Goal: Find specific page/section

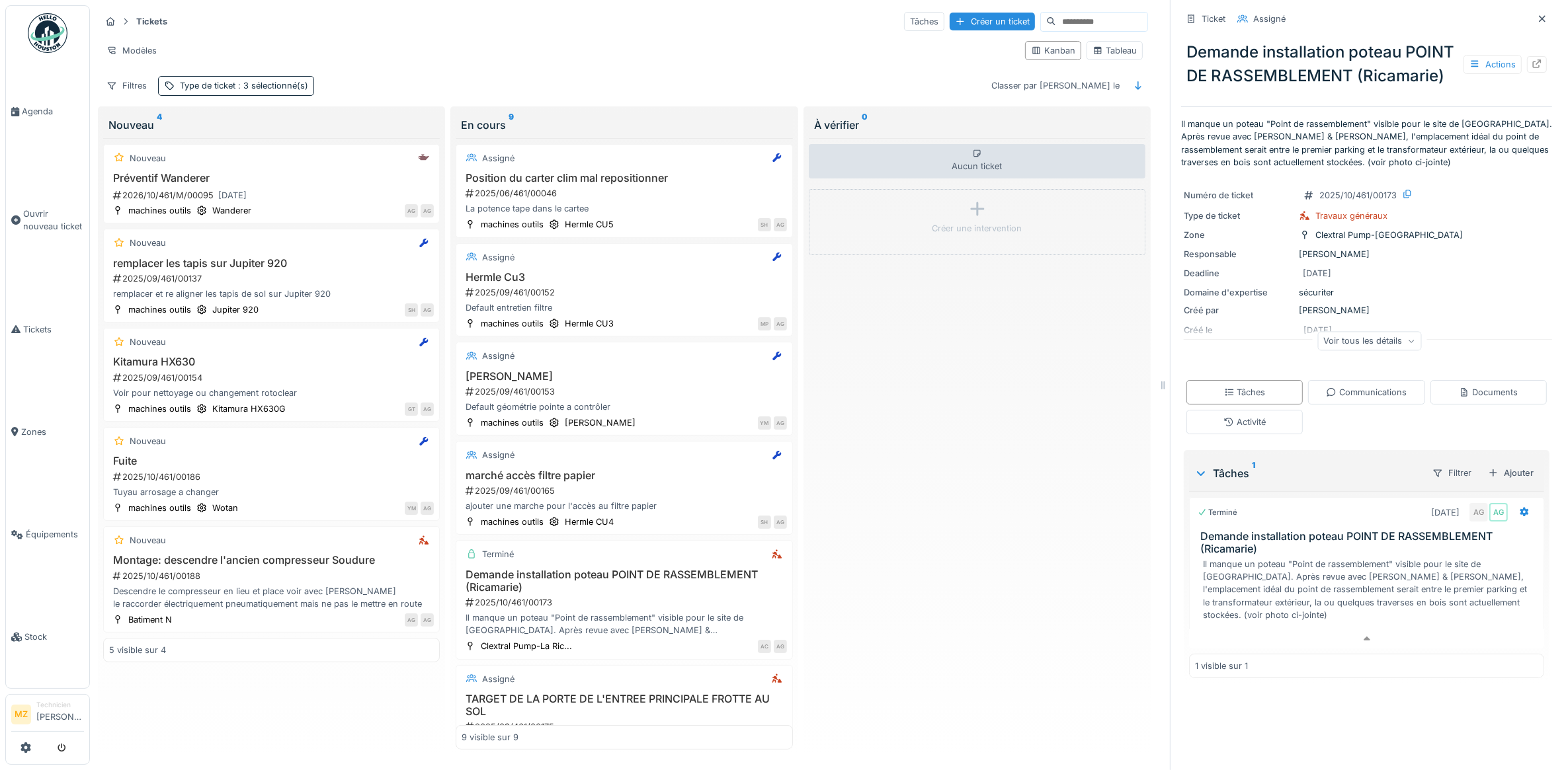
scroll to position [357, 0]
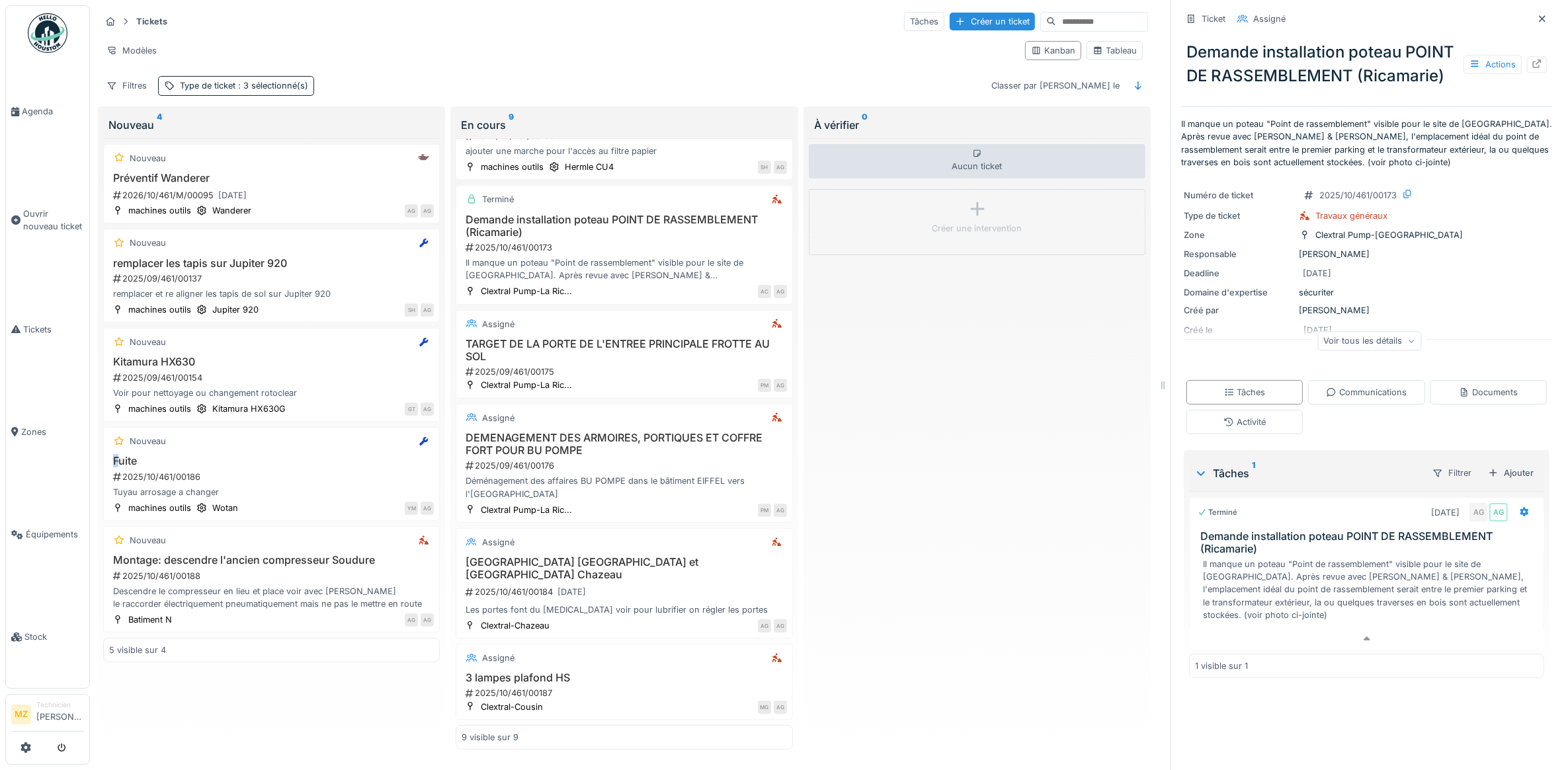
drag, startPoint x: 48, startPoint y: 431, endPoint x: -91, endPoint y: 453, distance: 140.7
click at [0, 453] on html "Agenda Ouvrir nouveau ticket Tickets Zones Équipements Stock MZ Technicien [PER…" at bounding box center [784, 385] width 1568 height 770
